Goal: Use online tool/utility: Utilize a website feature to perform a specific function

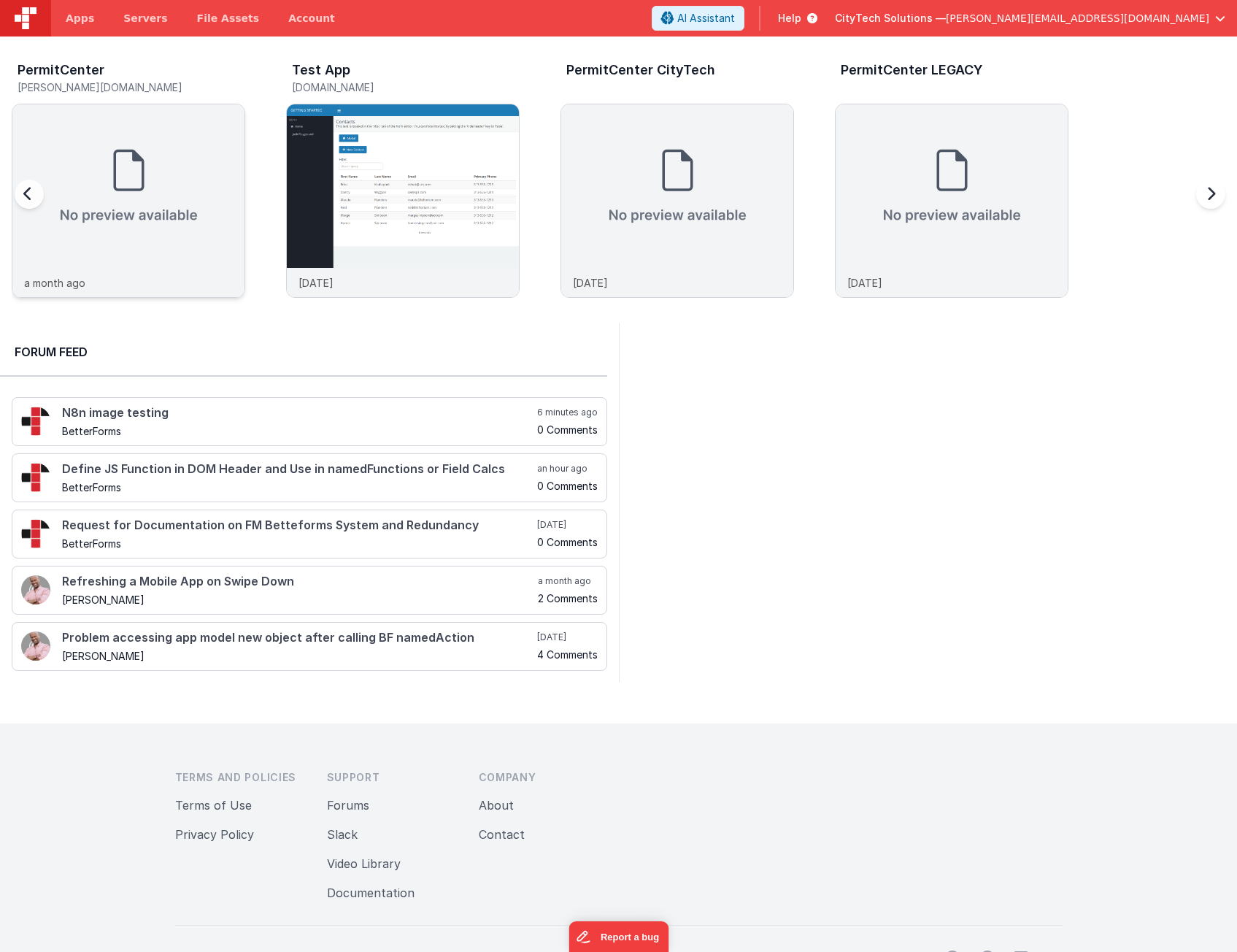
click at [121, 247] on img at bounding box center [128, 186] width 232 height 164
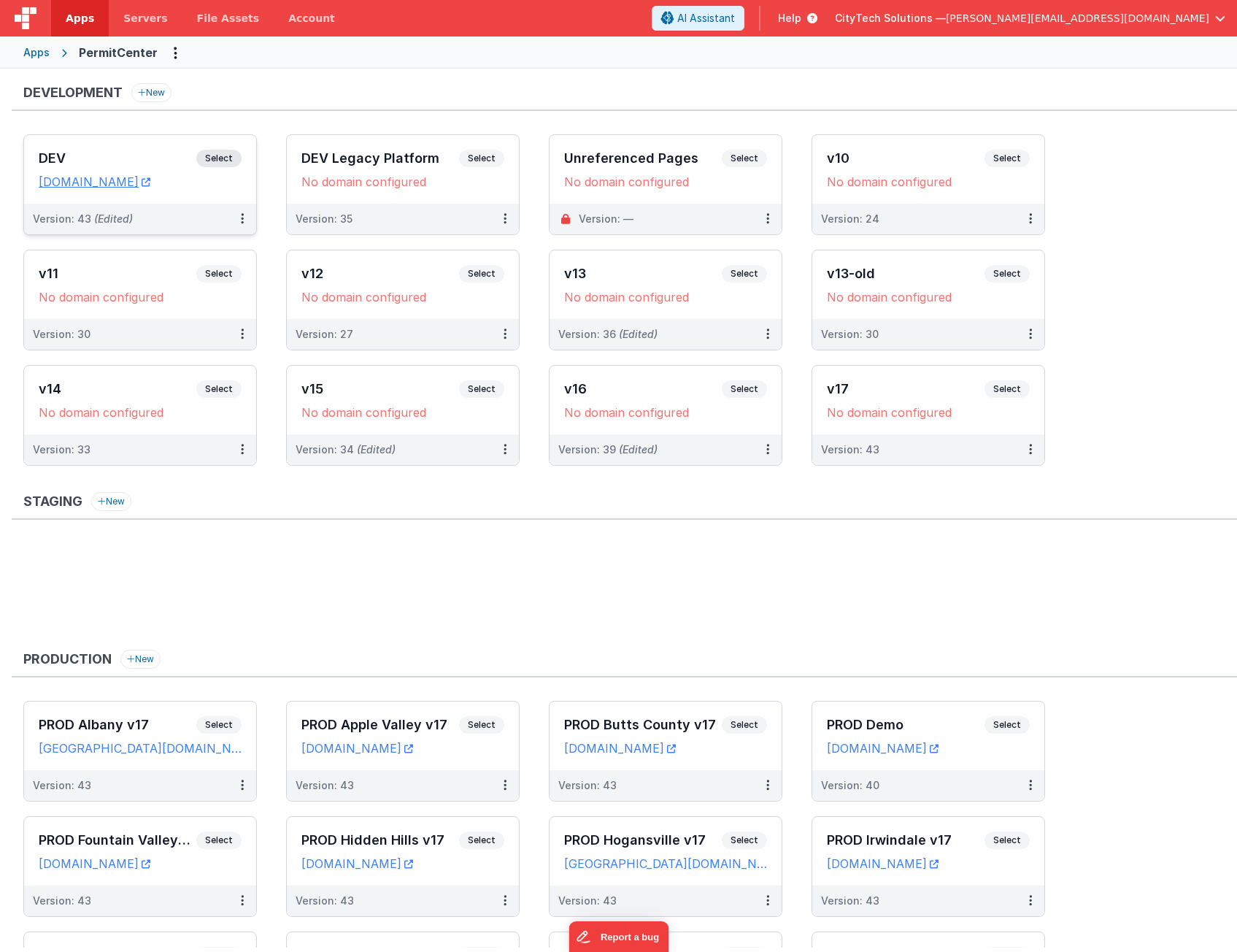
click at [231, 158] on span "Select" at bounding box center [219, 158] width 46 height 17
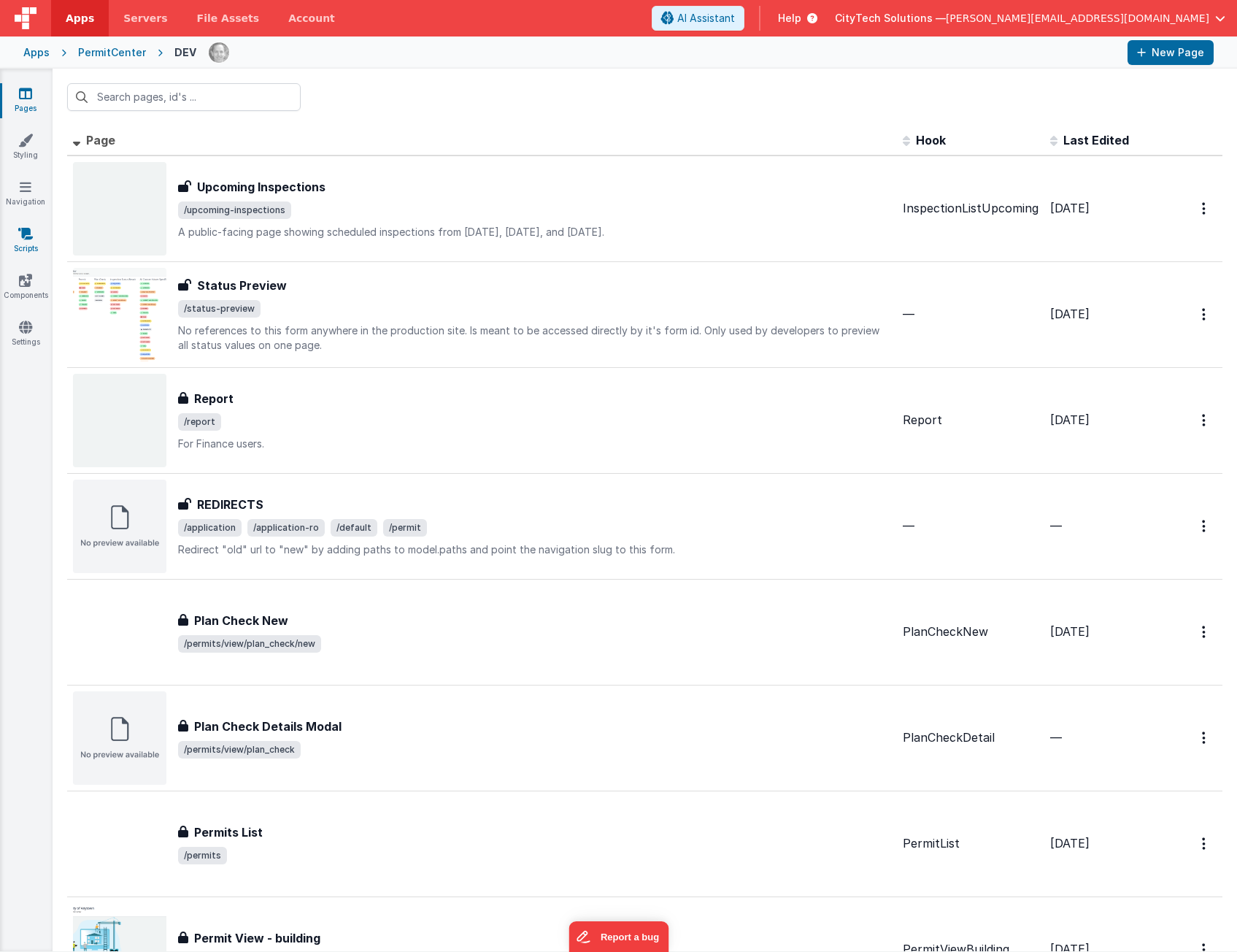
click at [30, 247] on link "Scripts" at bounding box center [25, 240] width 52 height 29
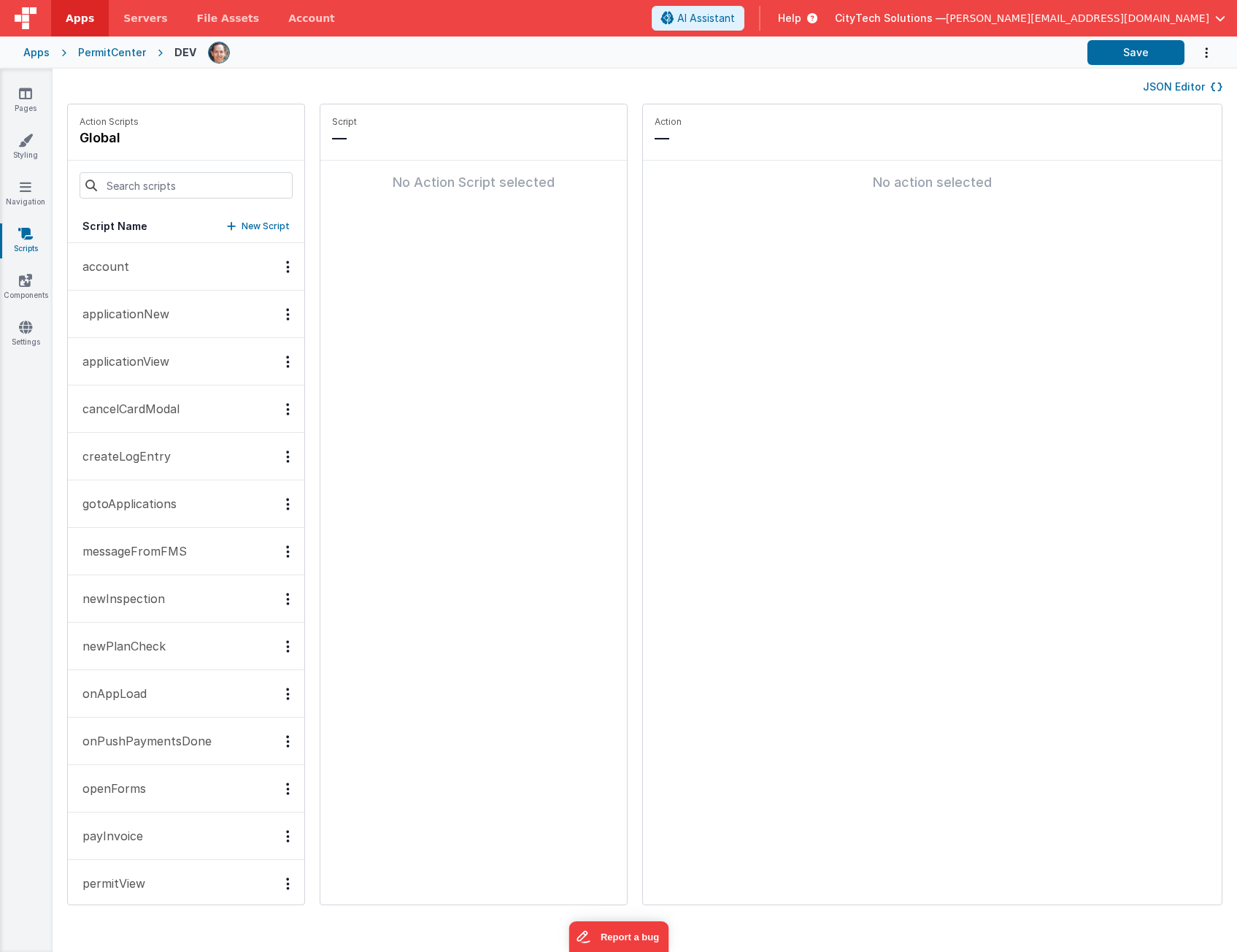
click at [778, 363] on fieldset "Action — No action selected" at bounding box center [932, 504] width 579 height 800
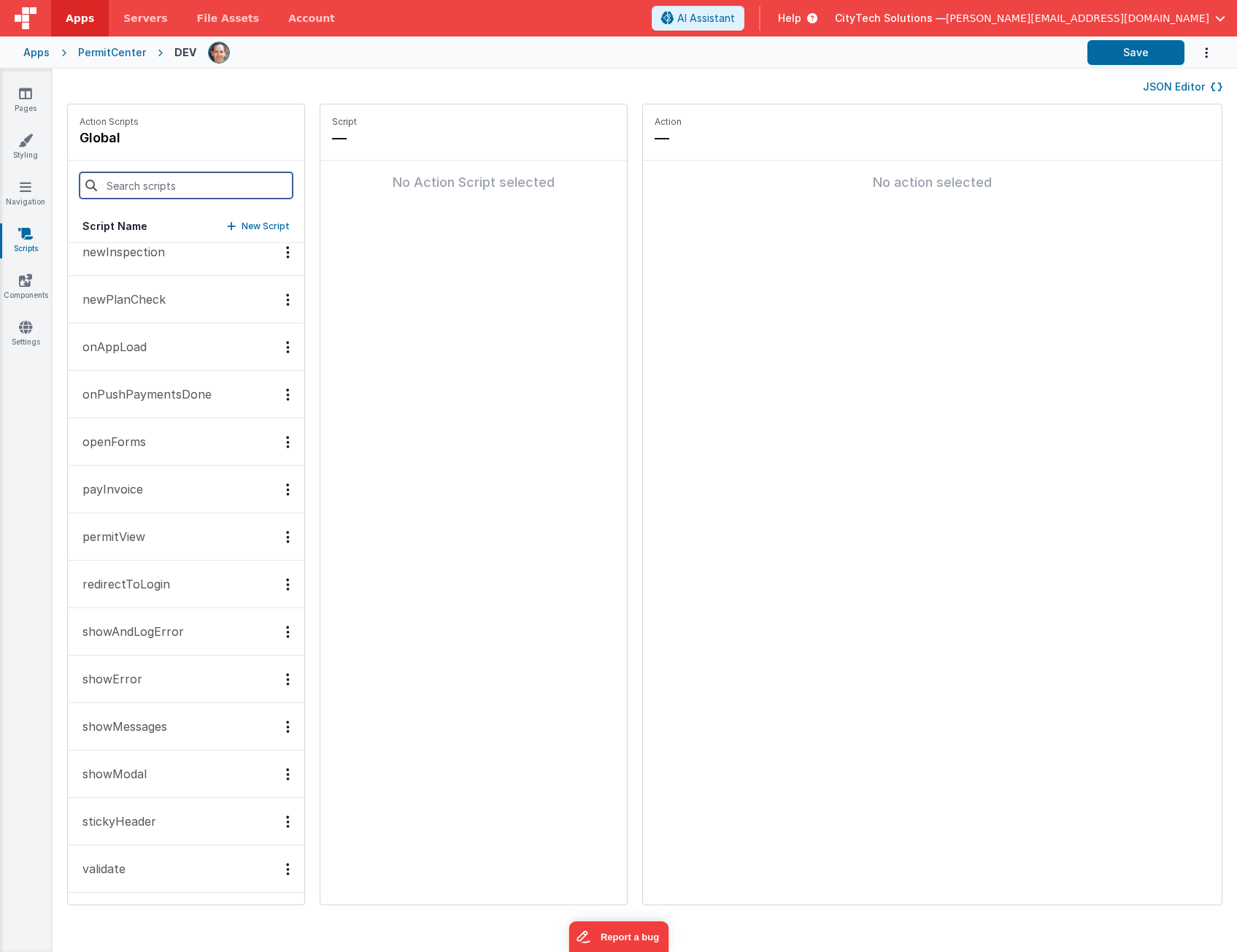
click at [197, 178] on input at bounding box center [186, 185] width 213 height 26
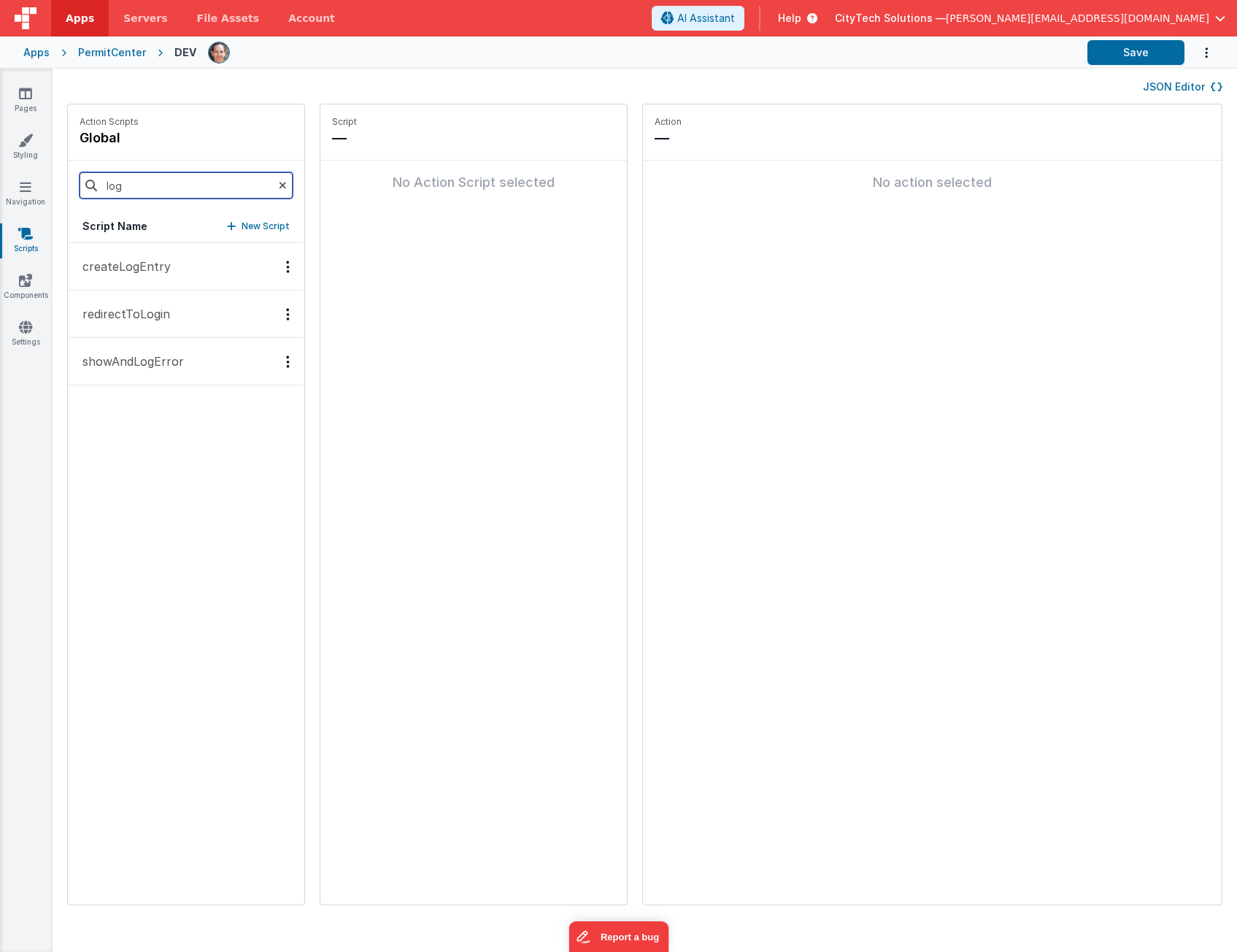
type input "log"
click at [177, 360] on p "showAndLogError" at bounding box center [129, 362] width 111 height 17
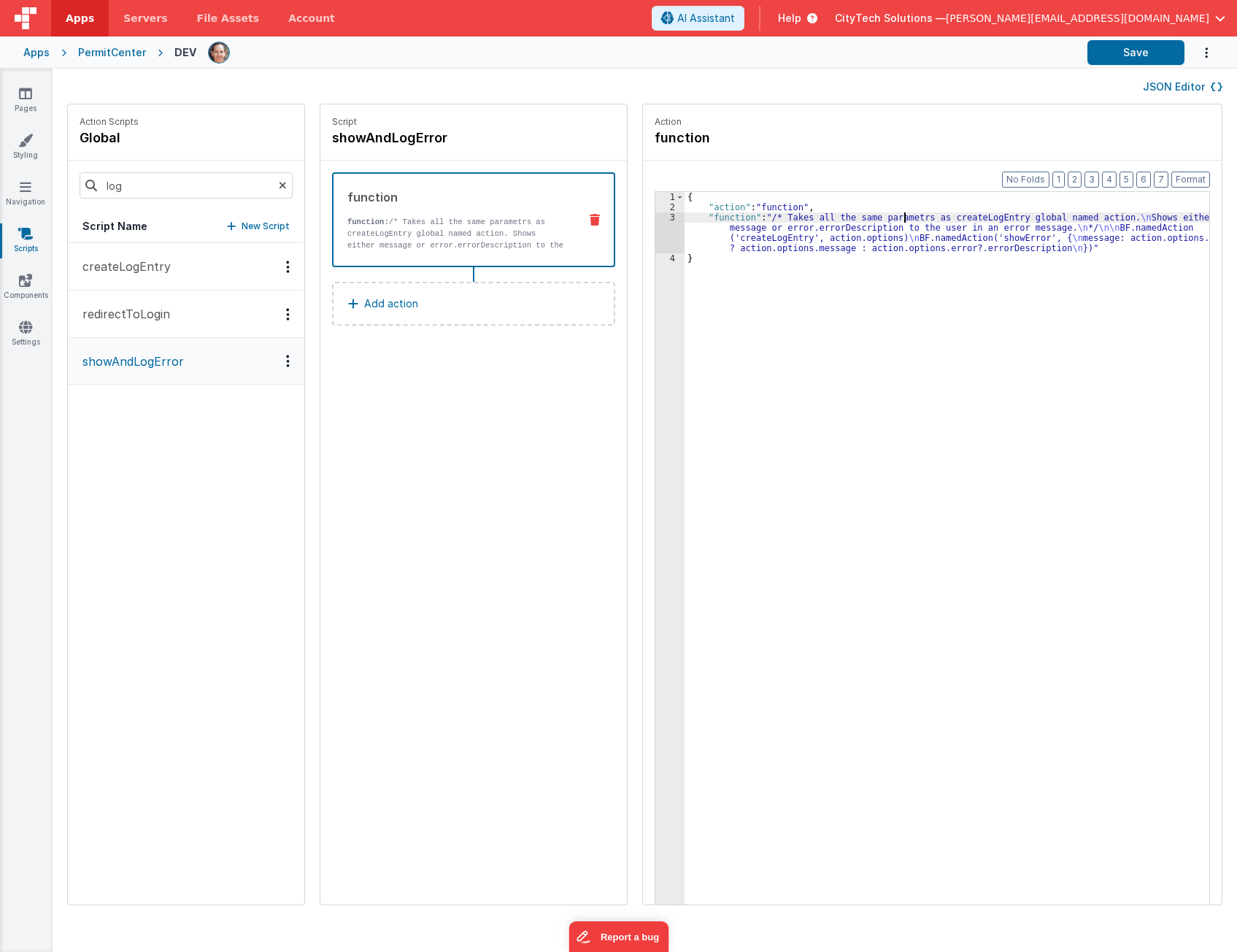
click at [888, 217] on div "{ "action" : "function" , "function" : "/* Takes all the same parametrs as crea…" at bounding box center [954, 581] width 539 height 778
click at [812, 206] on div "{ "action" : "function" , "function" : "/* Takes all the same parametrs as crea…" at bounding box center [954, 581] width 539 height 778
click at [766, 206] on div "{ "action" : "function" , "function" : "/* Takes all the same parametrs as crea…" at bounding box center [954, 581] width 539 height 778
click at [794, 223] on div "{ "action" : "function" , "function" : "/* Takes all the same parametrs as crea…" at bounding box center [954, 581] width 539 height 778
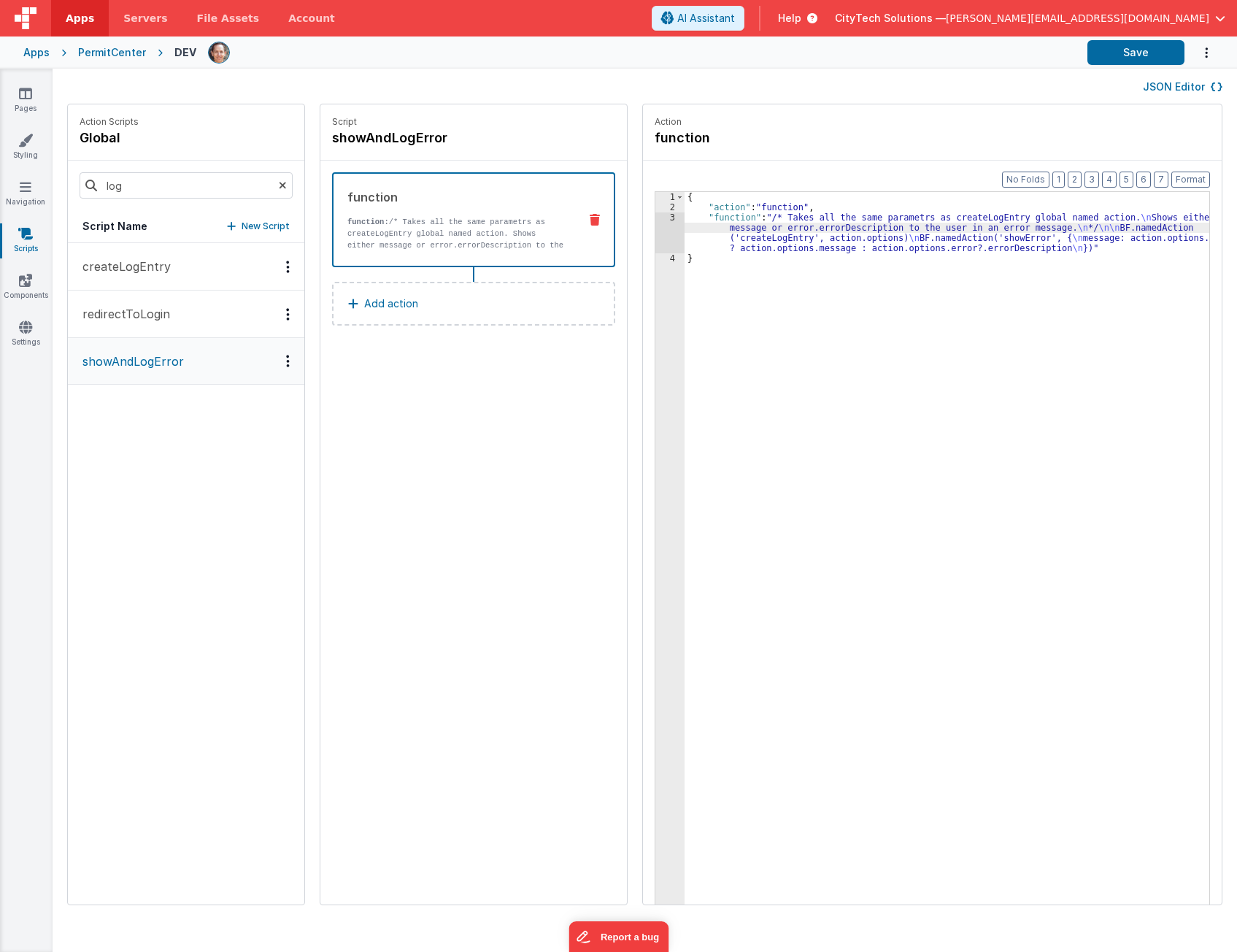
click at [655, 229] on div "3" at bounding box center [670, 233] width 29 height 41
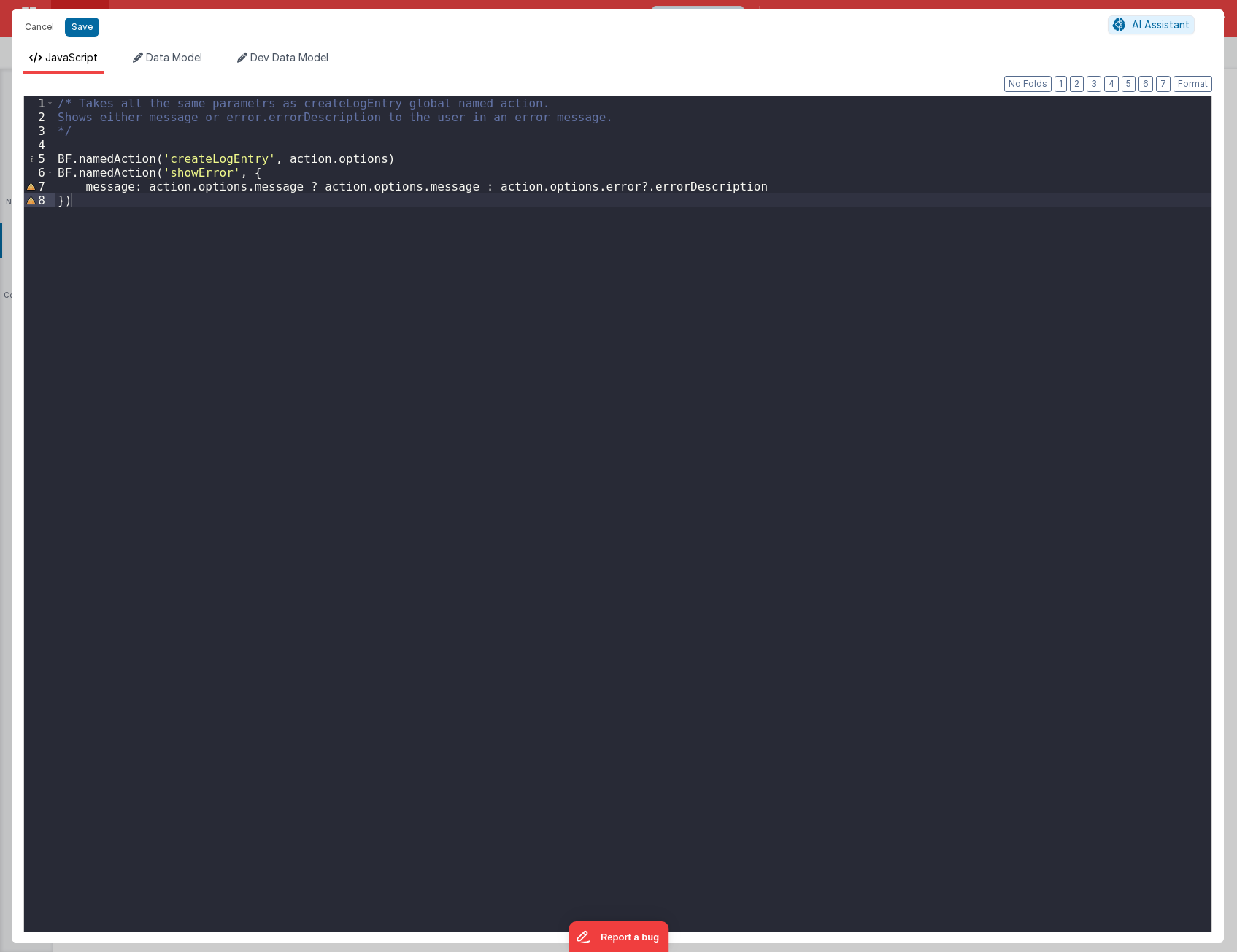
click at [210, 164] on div "/* Takes all the same parametrs as createLogEntry global named action. Shows ei…" at bounding box center [633, 534] width 1158 height 876
drag, startPoint x: 211, startPoint y: 164, endPoint x: 233, endPoint y: 164, distance: 22.0
click at [211, 164] on div "/* Takes all the same parametrs as createLogEntry global named action. Shows ei…" at bounding box center [633, 534] width 1158 height 876
click at [287, 159] on div "/* Takes all the same parametrs as createLogEntry global named action. Shows ei…" at bounding box center [633, 534] width 1158 height 876
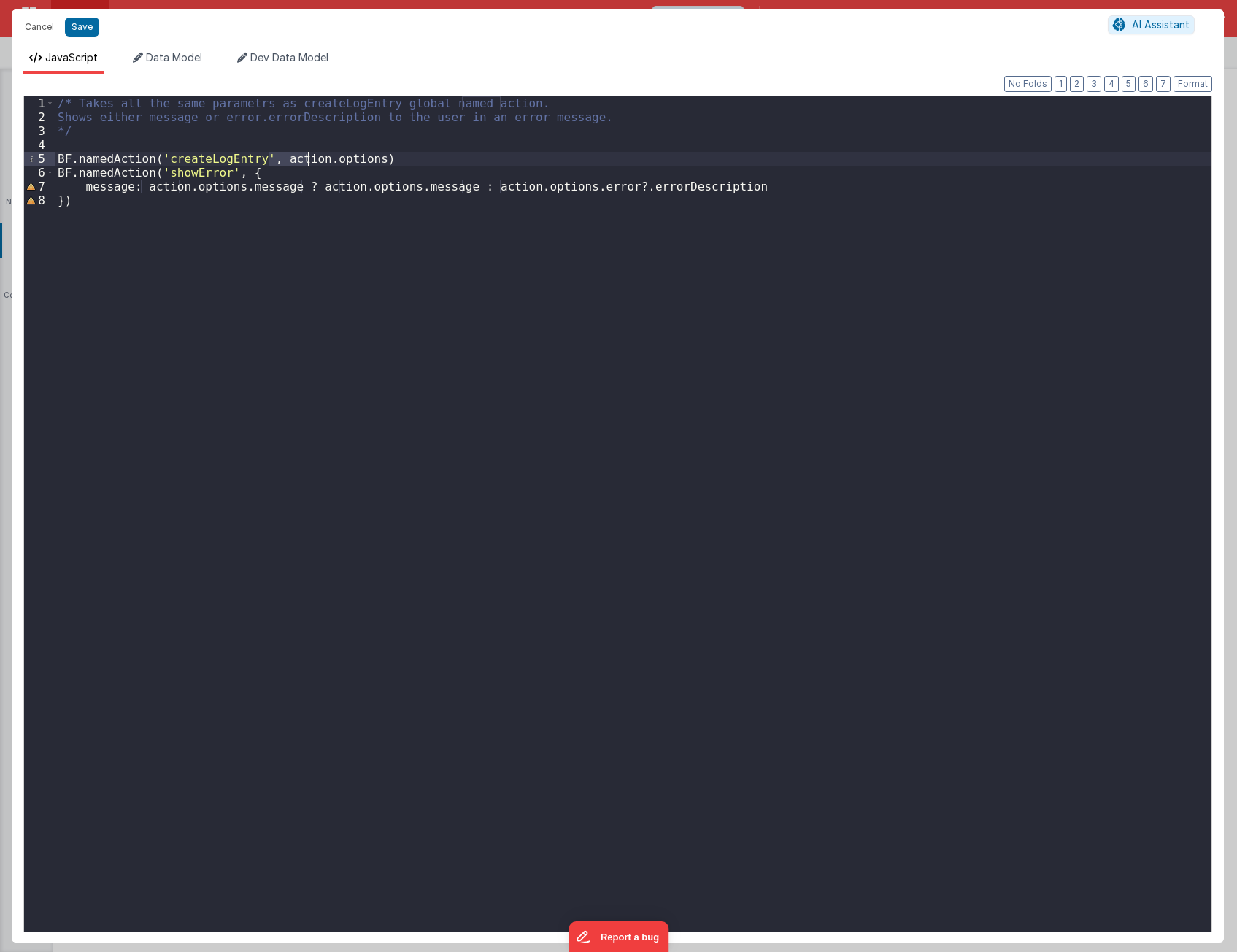
click at [343, 159] on div "/* Takes all the same parametrs as createLogEntry global named action. Shows ei…" at bounding box center [633, 534] width 1158 height 876
drag, startPoint x: 343, startPoint y: 159, endPoint x: 253, endPoint y: 175, distance: 91.4
click at [342, 160] on div "/* Takes all the same parametrs as createLogEntry global named action. Shows ei…" at bounding box center [633, 534] width 1158 height 876
click at [253, 173] on div "/* Takes all the same parametrs as createLogEntry global named action. Shows ei…" at bounding box center [633, 534] width 1158 height 876
click at [111, 186] on div "/* Takes all the same parametrs as createLogEntry global named action. Shows ei…" at bounding box center [633, 534] width 1158 height 876
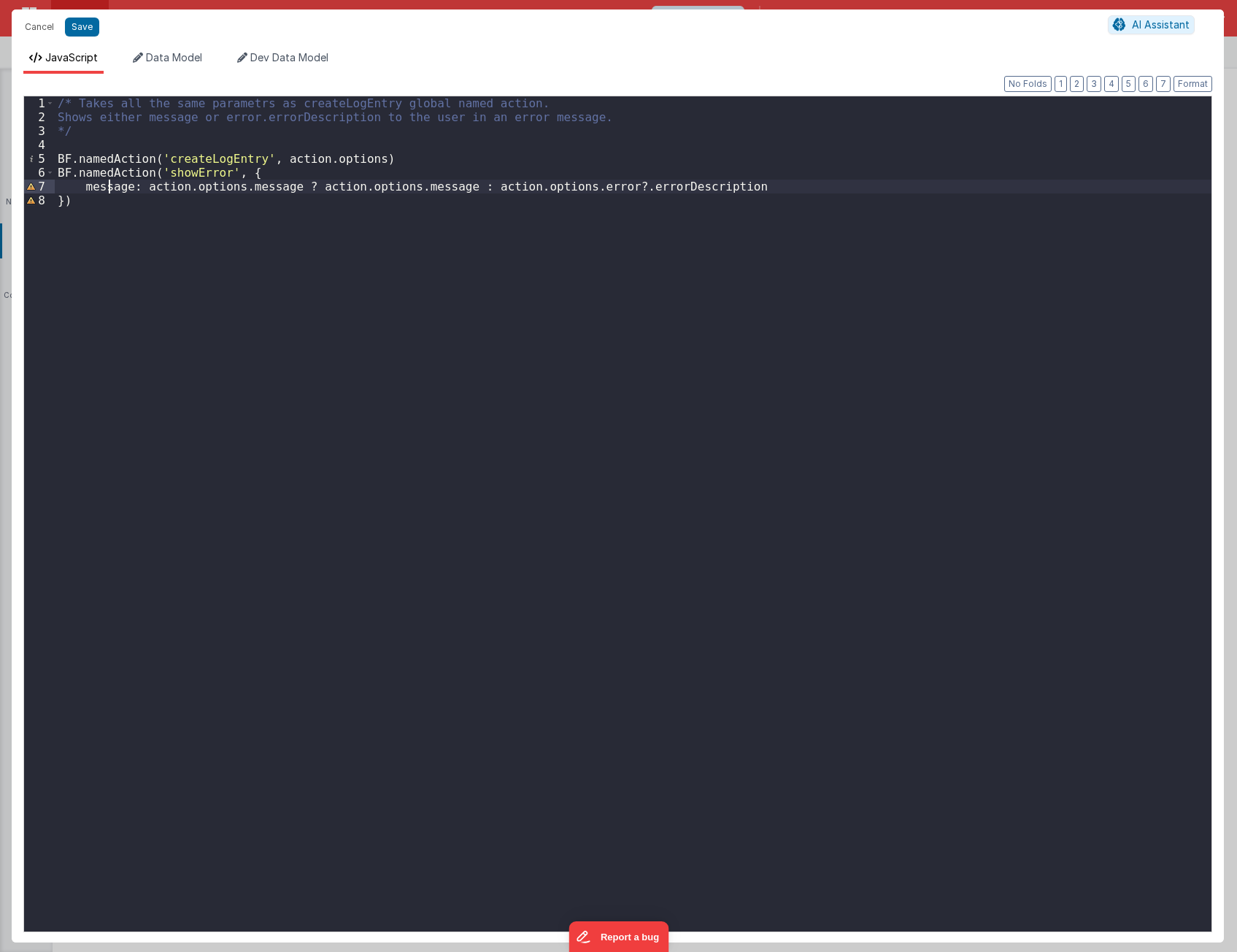
click at [111, 186] on div "/* Takes all the same parametrs as createLogEntry global named action. Shows ei…" at bounding box center [633, 534] width 1158 height 876
click at [38, 28] on button "Cancel" at bounding box center [39, 26] width 44 height 20
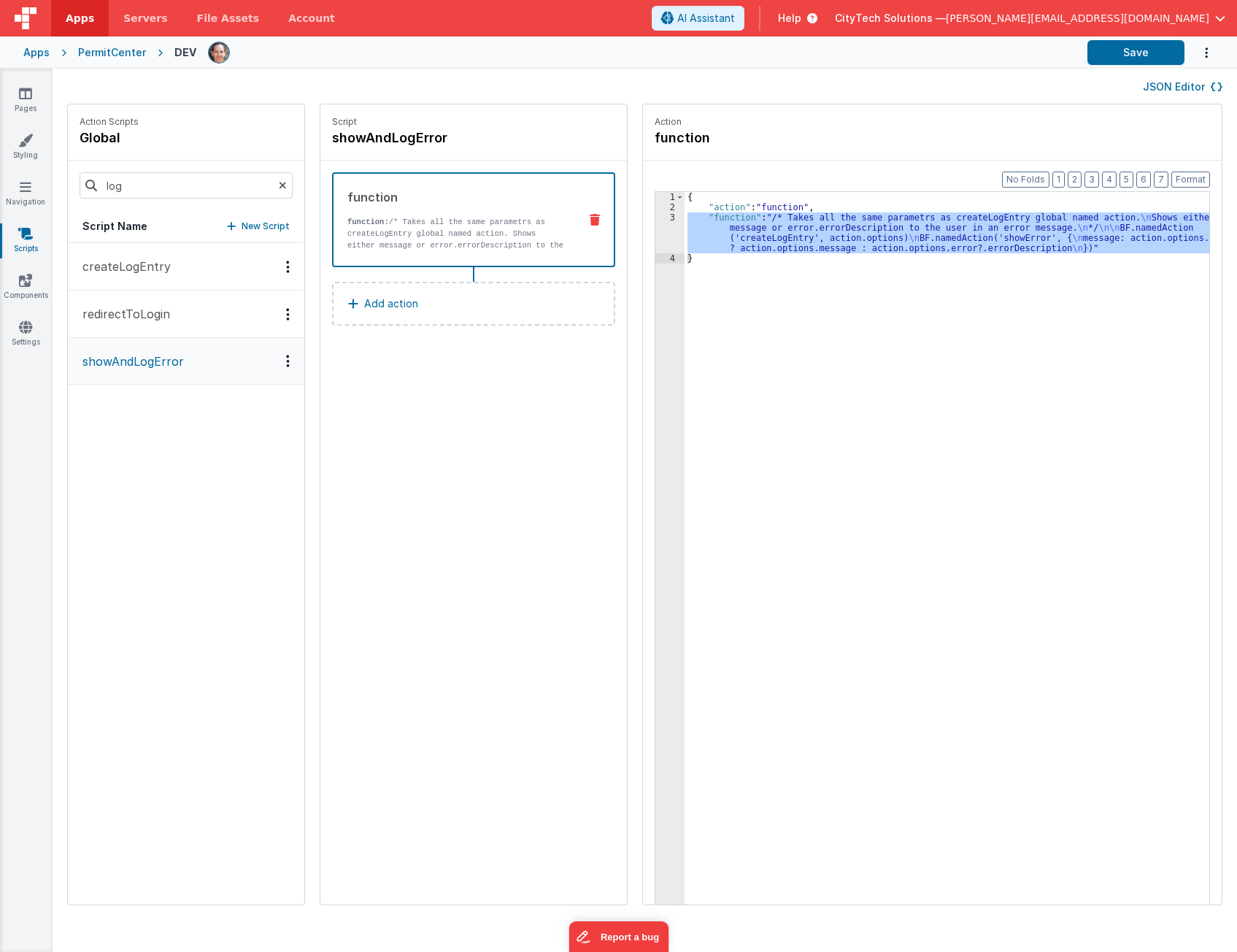
click at [154, 266] on p "createLogEntry" at bounding box center [122, 267] width 97 height 17
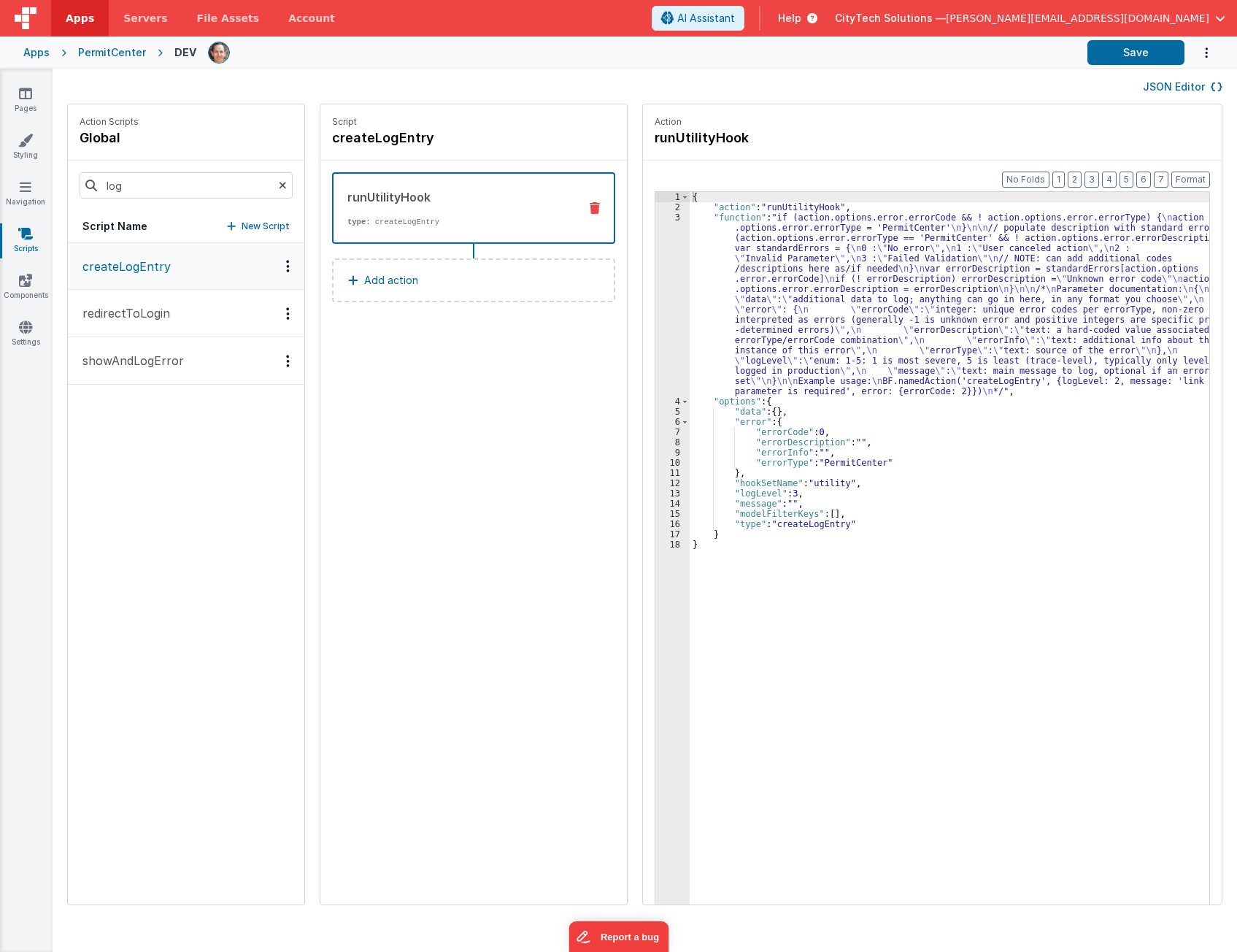
click at [770, 280] on div "{ "action" : "runUtilityHook" , "function" : "if (action.options.error.errorCod…" at bounding box center [957, 581] width 533 height 778
click at [761, 403] on div "{ "action" : "runUtilityHook" , "function" : "if (action.options.error.errorCod…" at bounding box center [957, 581] width 533 height 778
click at [784, 424] on div "{ "action" : "runUtilityHook" , "function" : "if (action.options.error.errorCod…" at bounding box center [957, 581] width 533 height 778
click at [774, 433] on div "{ "action" : "runUtilityHook" , "function" : "if (action.options.error.errorCod…" at bounding box center [957, 581] width 533 height 778
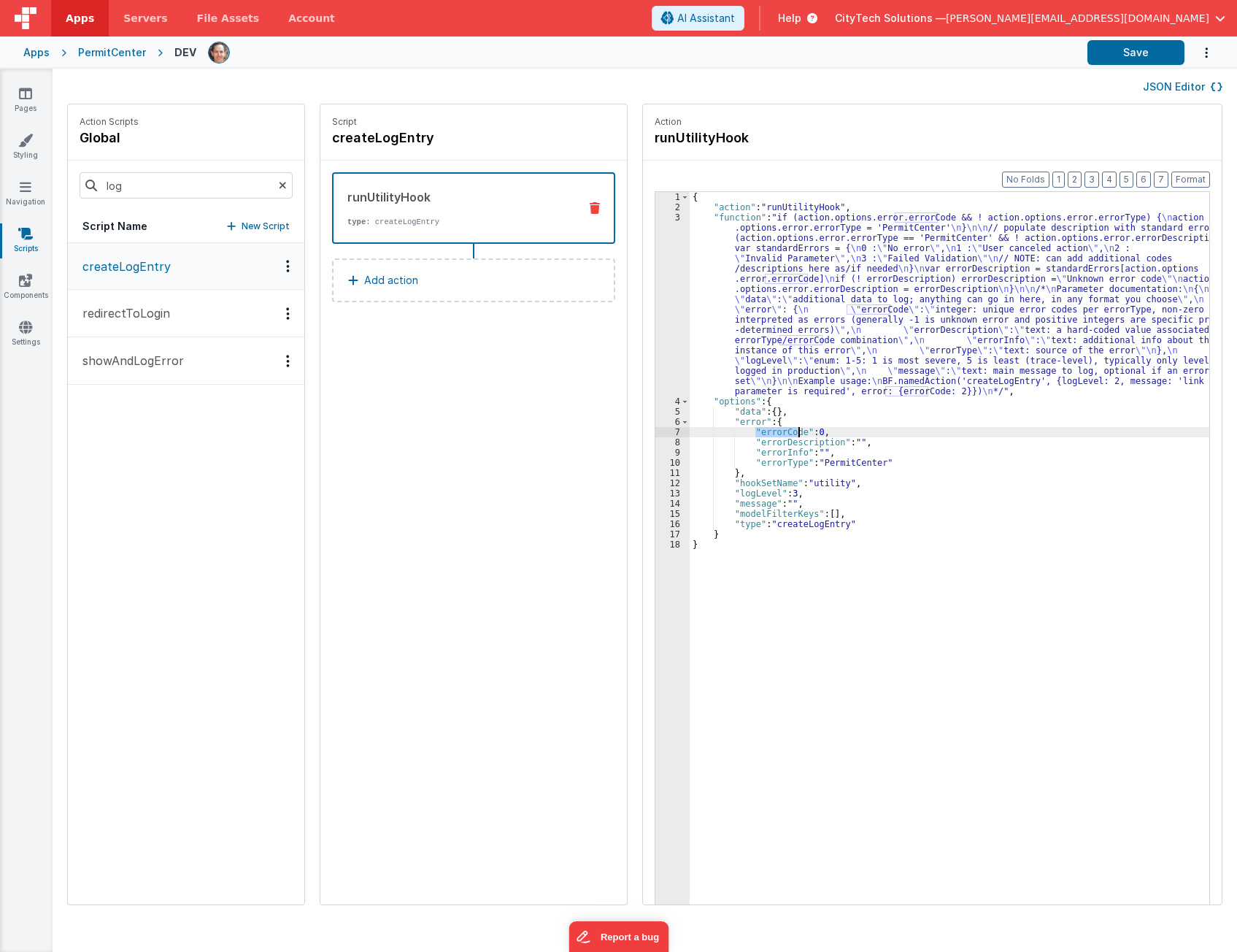
click at [778, 412] on div "{ "action" : "runUtilityHook" , "function" : "if (action.options.error.errorCod…" at bounding box center [957, 581] width 533 height 778
click at [781, 403] on div "{ "action" : "runUtilityHook" , "function" : "if (action.options.error.errorCod…" at bounding box center [957, 581] width 533 height 778
click at [777, 430] on div "{ "action" : "runUtilityHook" , "function" : "if (action.options.error.errorCod…" at bounding box center [957, 581] width 533 height 778
click at [776, 464] on div "{ "action" : "runUtilityHook" , "function" : "if (action.options.error.errorCod…" at bounding box center [957, 581] width 533 height 778
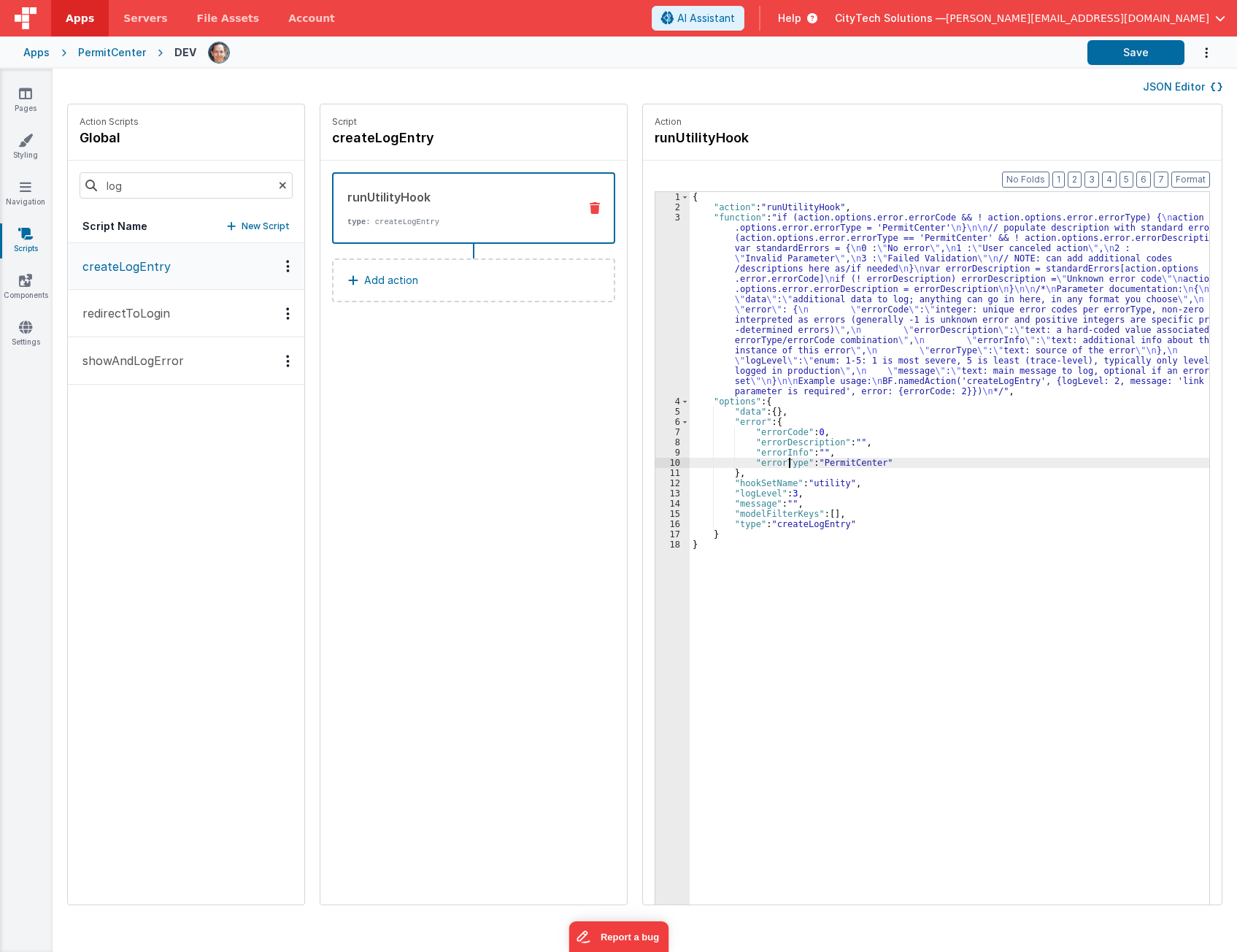
click at [776, 464] on div "{ "action" : "runUtilityHook" , "function" : "if (action.options.error.errorCod…" at bounding box center [957, 581] width 533 height 778
click at [831, 460] on div "{ "action" : "runUtilityHook" , "function" : "if (action.options.error.errorCod…" at bounding box center [957, 581] width 533 height 778
click at [796, 420] on div "{ "action" : "runUtilityHook" , "function" : "if (action.options.error.errorCod…" at bounding box center [957, 581] width 533 height 778
click at [792, 302] on div "{ "action" : "runUtilityHook" , "function" : "if (action.options.error.errorCod…" at bounding box center [957, 581] width 533 height 778
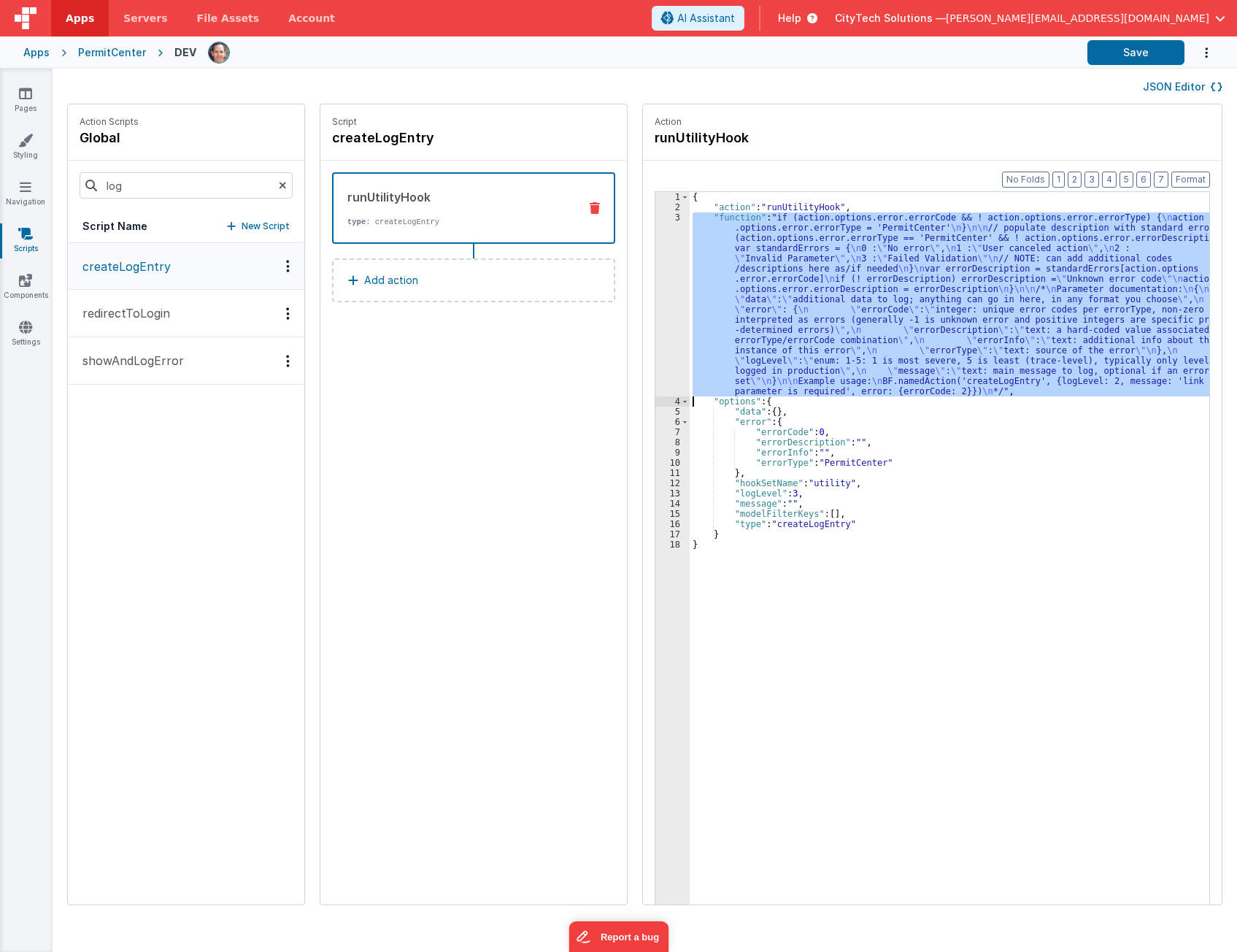
click at [658, 330] on div "3" at bounding box center [672, 304] width 34 height 184
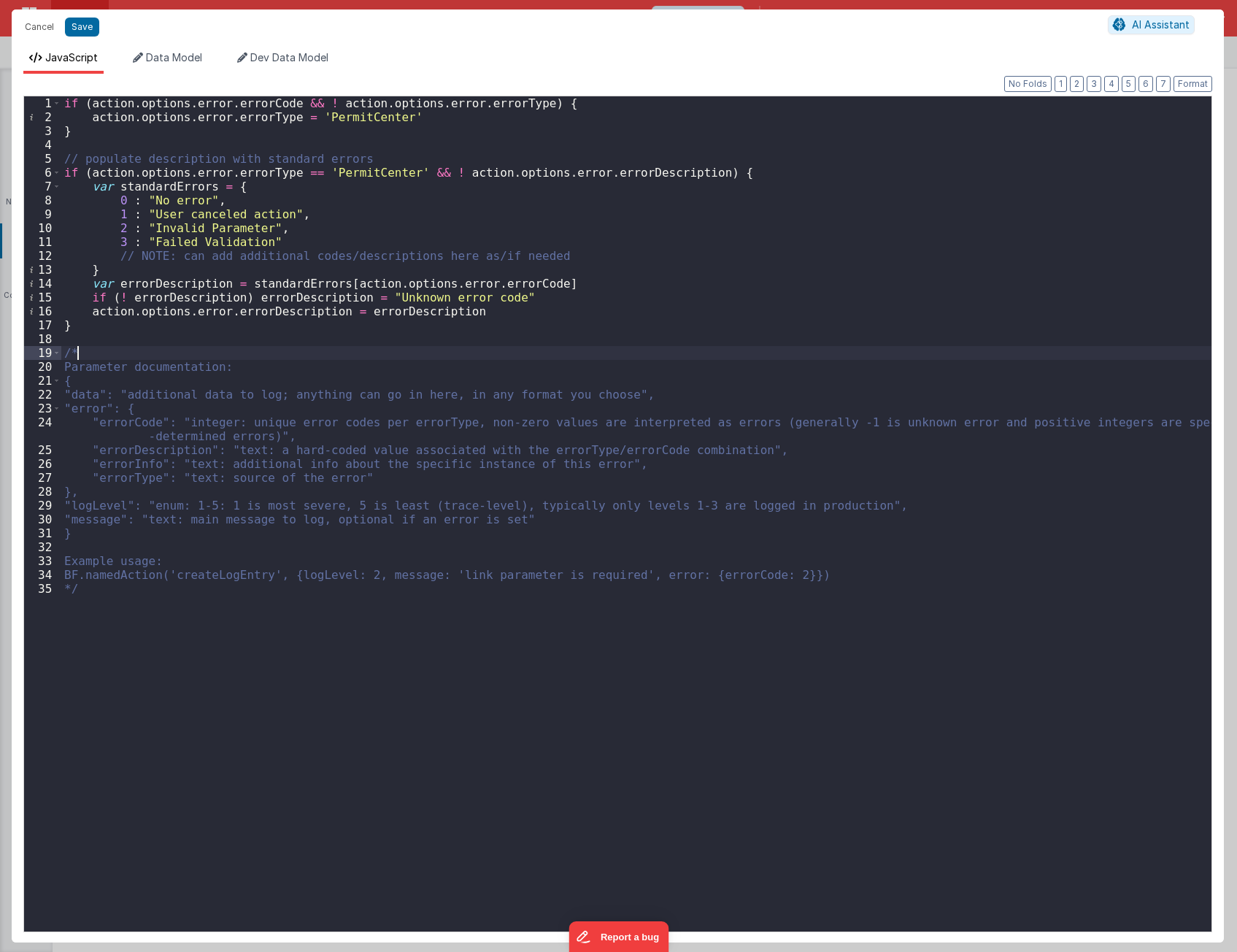
click at [242, 346] on div "if ( action . options . error . errorCode && ! action . options . error . error…" at bounding box center [636, 527] width 1151 height 863
click at [208, 406] on div "if ( action . options . error . errorCode && ! action . options . error . error…" at bounding box center [636, 527] width 1151 height 863
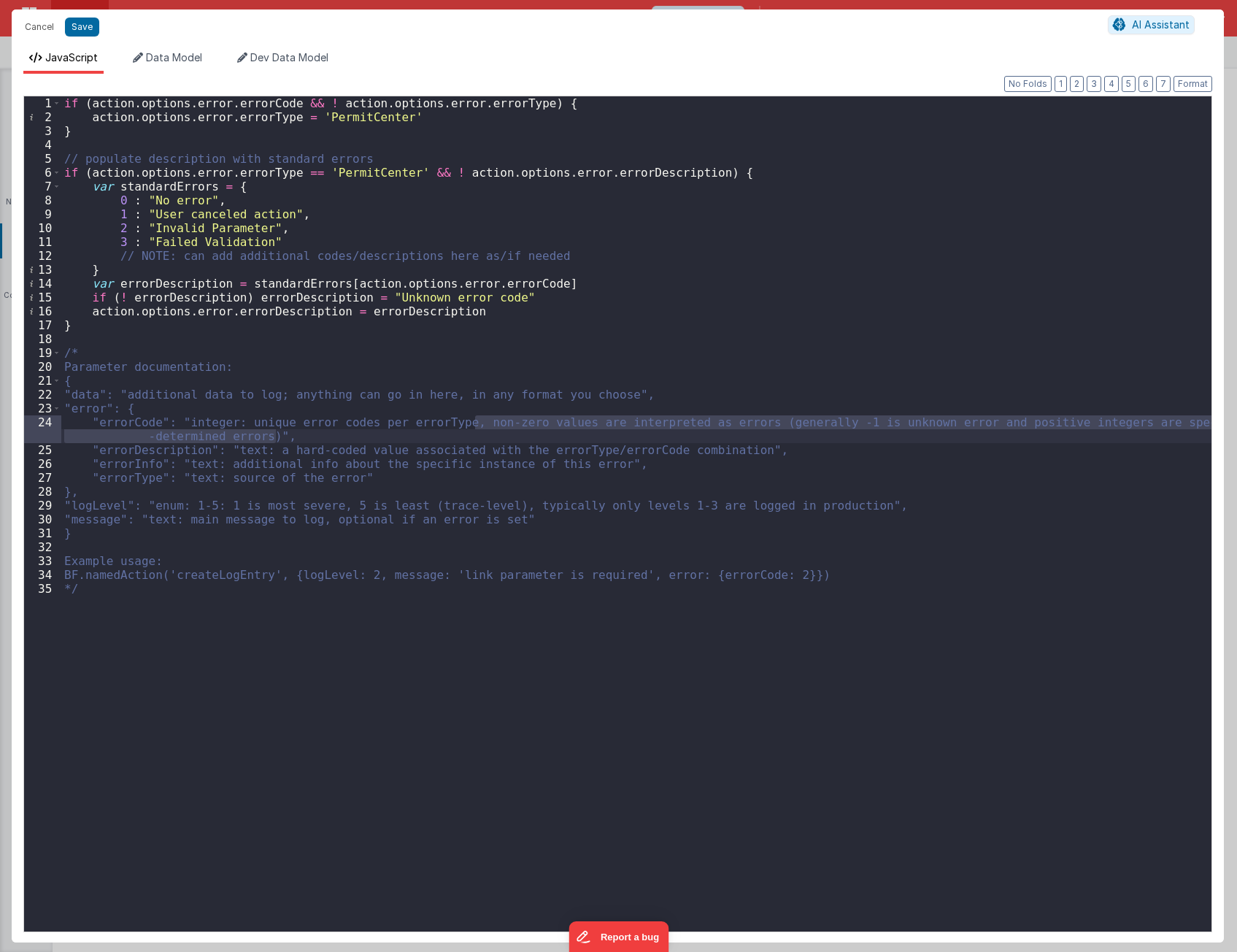
drag, startPoint x: 473, startPoint y: 424, endPoint x: 478, endPoint y: 432, distance: 9.4
click at [478, 432] on div "if ( action . options . error . errorCode && ! action . options . error . error…" at bounding box center [636, 527] width 1151 height 863
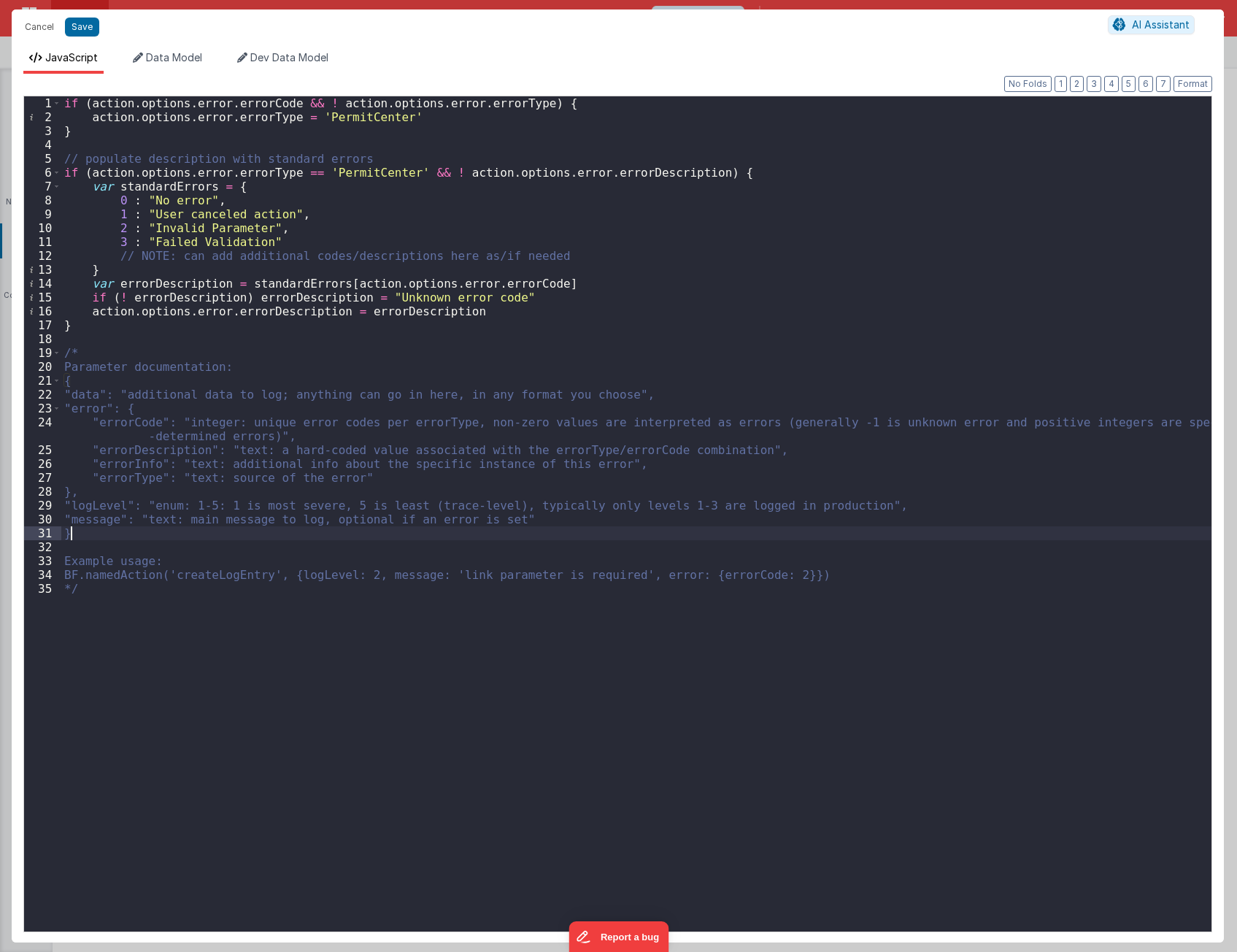
click at [159, 535] on div "if ( action . options . error . errorCode && ! action . options . error . error…" at bounding box center [636, 527] width 1151 height 863
click at [135, 646] on div "if ( action . options . error . errorCode && ! action . options . error . error…" at bounding box center [636, 527] width 1151 height 863
click at [116, 135] on div "if ( action . options . error . errorCode && ! action . options . error . error…" at bounding box center [636, 527] width 1151 height 863
click at [36, 29] on button "Cancel" at bounding box center [39, 26] width 44 height 20
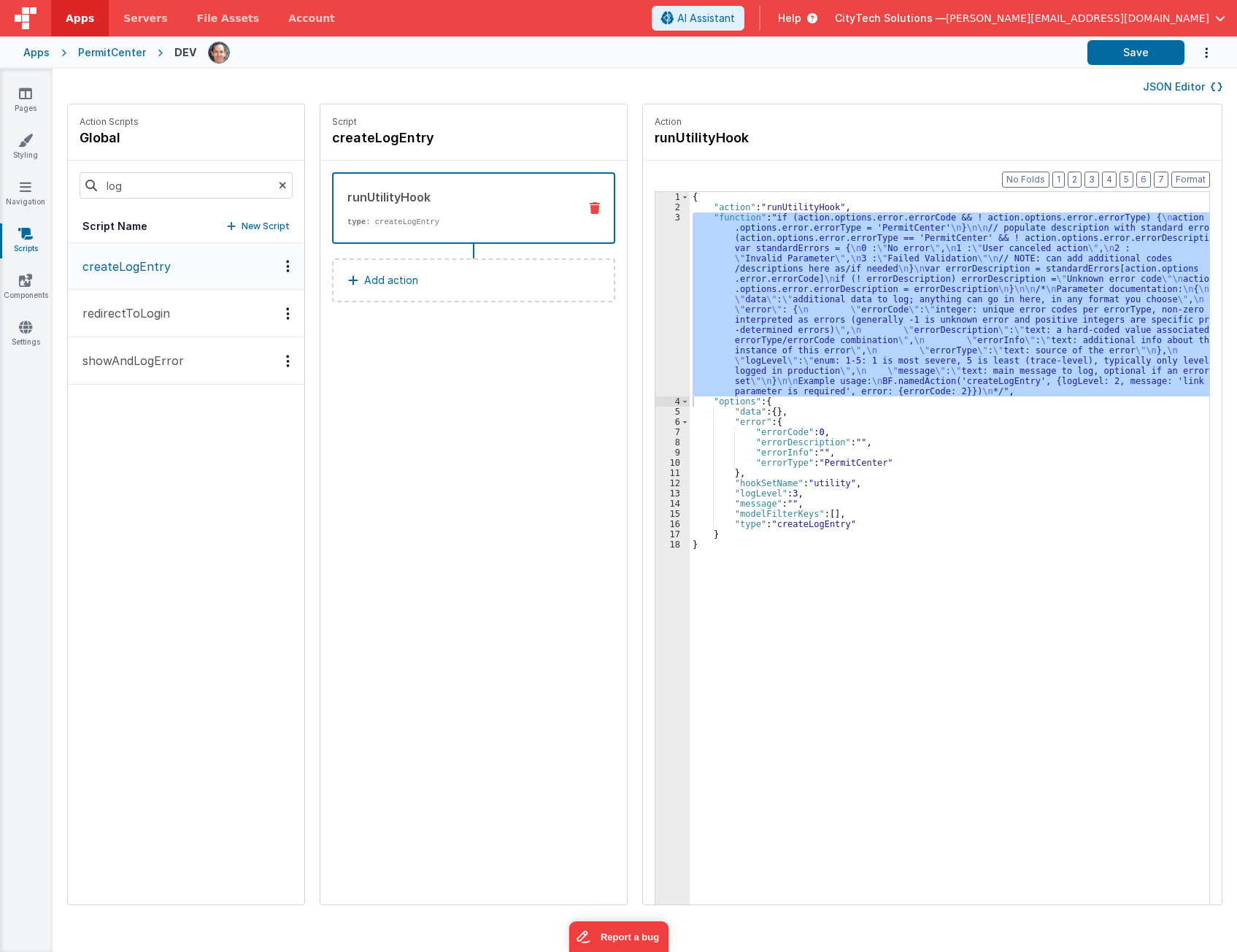
click at [773, 253] on div "{ "action" : "runUtilityHook" , "function" : "if (action.options.error.errorCod…" at bounding box center [950, 571] width 520 height 758
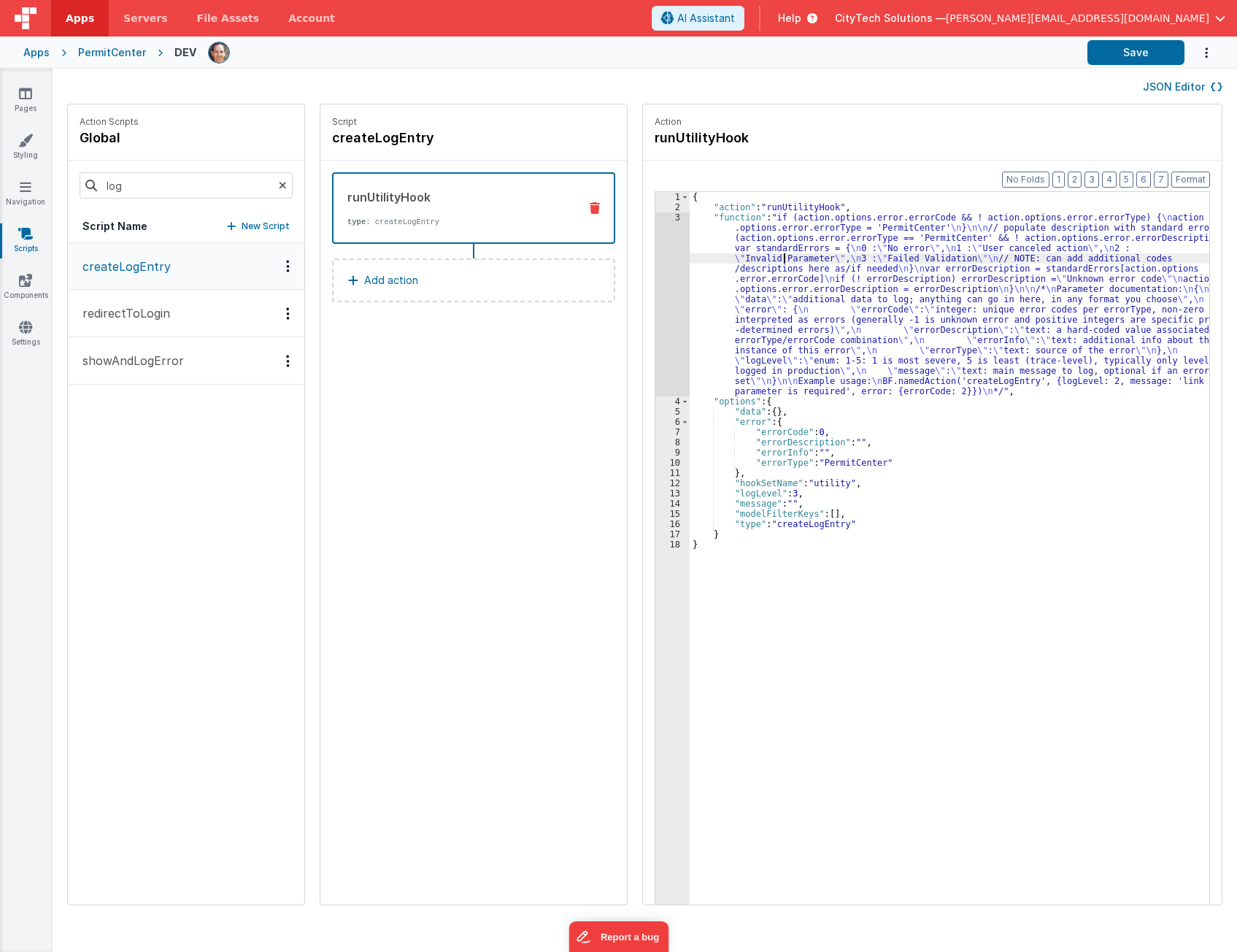
click at [782, 397] on div "{ "action" : "runUtilityHook" , "function" : "if (action.options.error.errorCod…" at bounding box center [957, 581] width 533 height 778
click at [797, 235] on div "{ "action" : "runUtilityHook" , "function" : "if (action.options.error.errorCod…" at bounding box center [957, 581] width 533 height 778
click at [798, 210] on div "{ "action" : "runUtilityHook" , "function" : "if (action.options.error.errorCod…" at bounding box center [957, 581] width 533 height 778
click at [789, 398] on div "{ "action" : "runUtilityHook" , "function" : "if (action.options.error.errorCod…" at bounding box center [957, 581] width 533 height 778
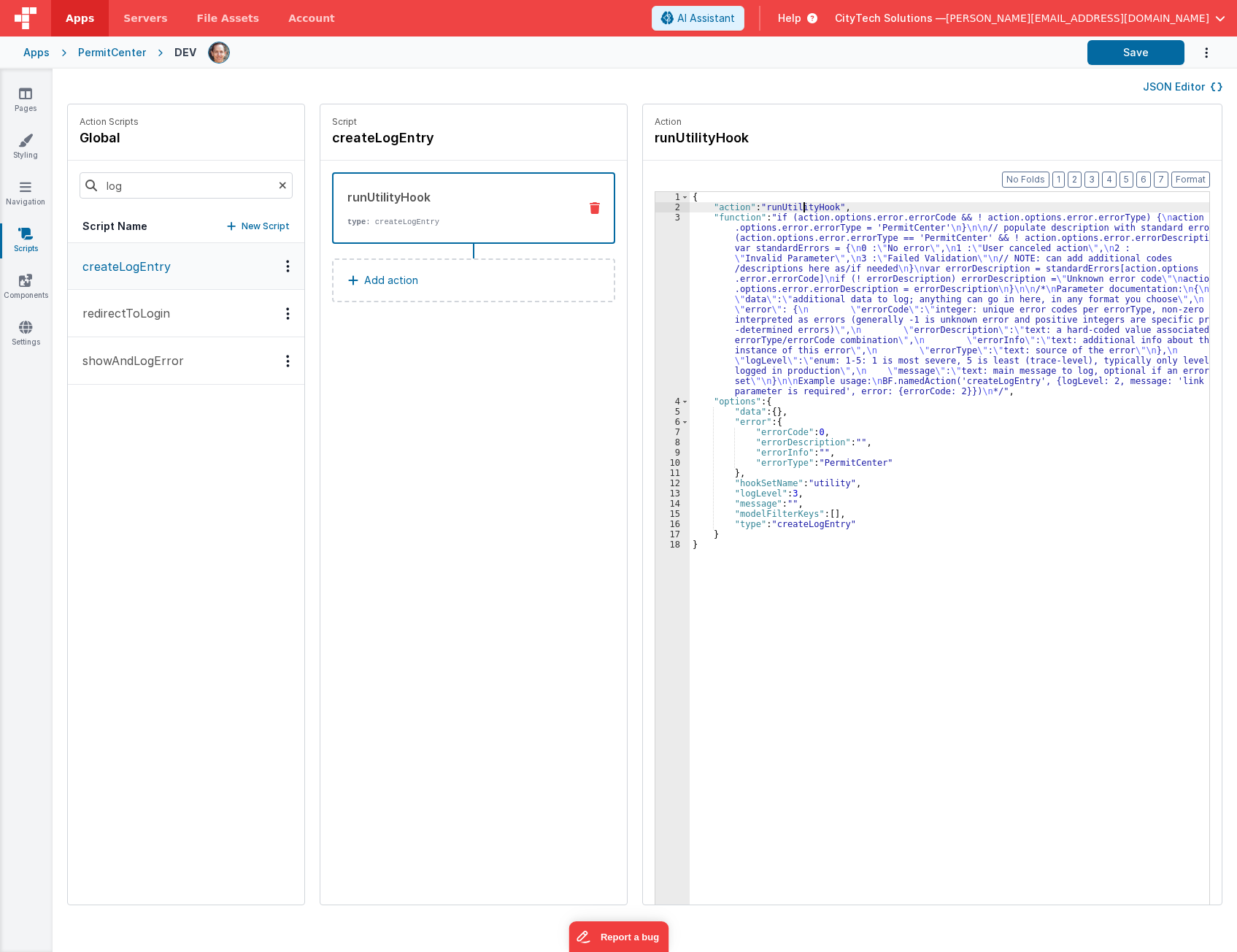
click at [791, 208] on div "{ "action" : "runUtilityHook" , "function" : "if (action.options.error.errorCod…" at bounding box center [957, 581] width 533 height 778
click at [810, 523] on div "{ "action" : "runUtilityHook" , "function" : "if (action.options.error.errorCod…" at bounding box center [957, 581] width 533 height 778
click at [458, 725] on div "Script createLogEntry runUtilityHook type : createLogEntry Add action" at bounding box center [474, 504] width 306 height 800
